Goal: Task Accomplishment & Management: Manage account settings

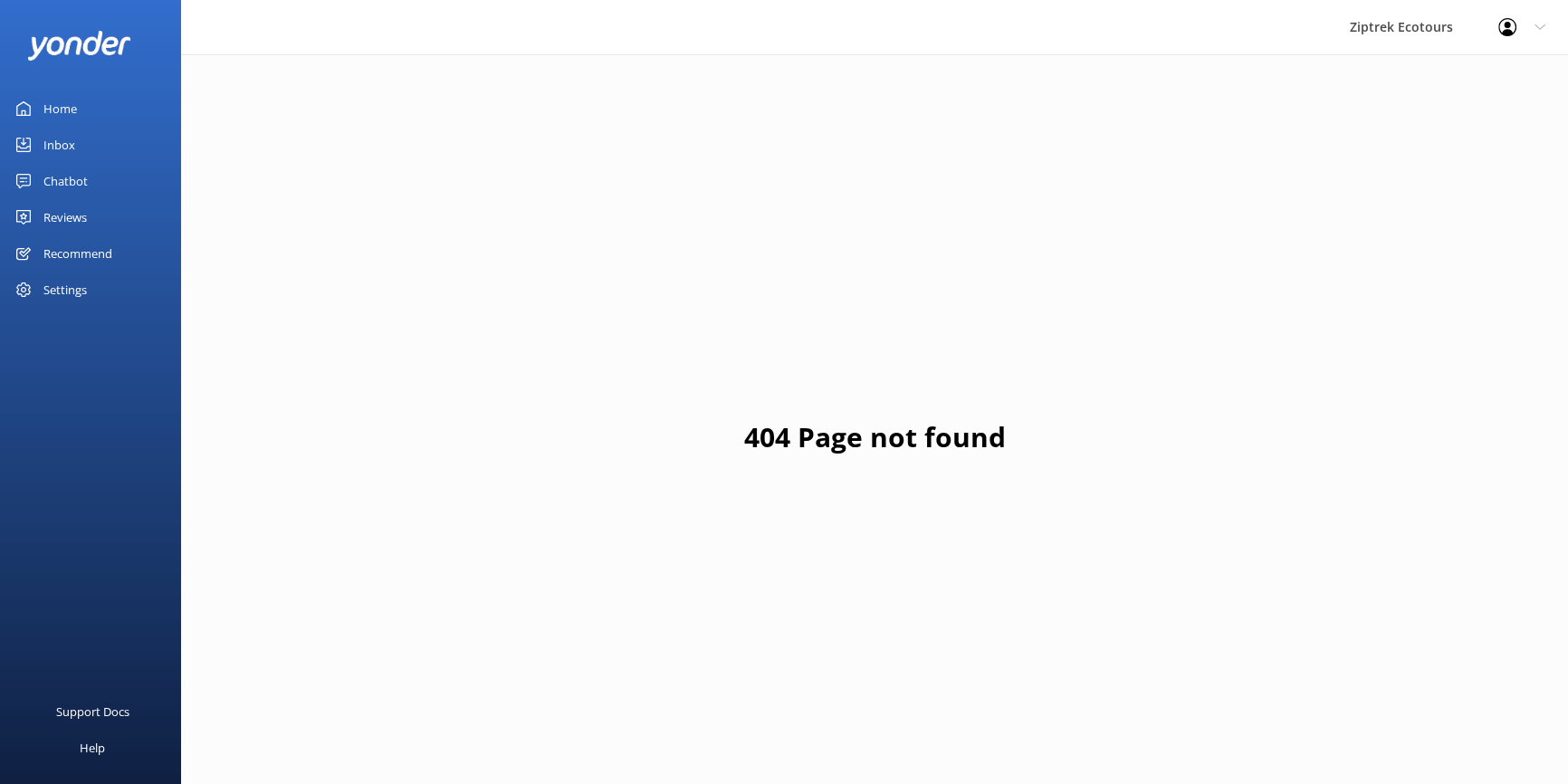
click at [125, 210] on link "Reviews" at bounding box center [91, 216] width 181 height 36
